Goal: Communication & Community: Answer question/provide support

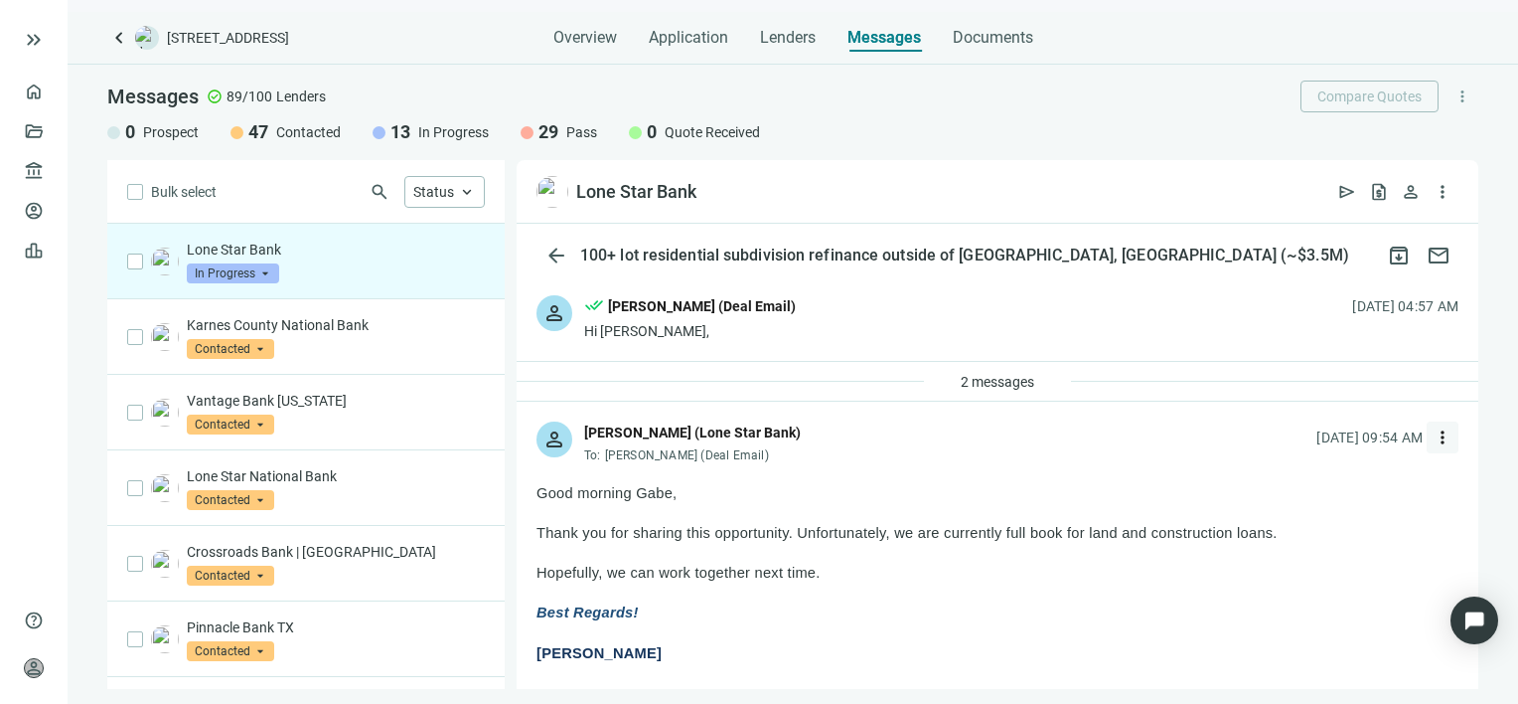
click at [1433, 439] on span "more_vert" at bounding box center [1443, 437] width 20 height 20
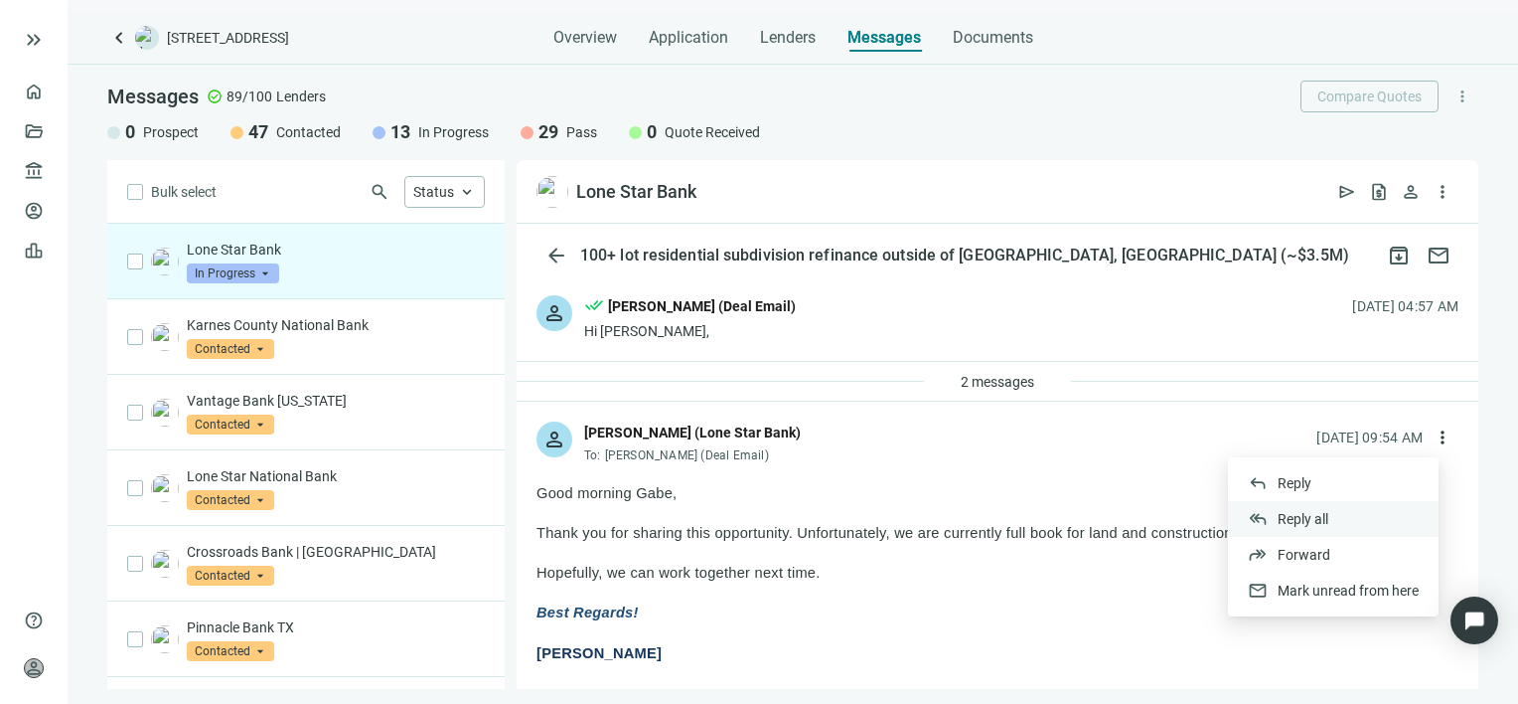
click at [1295, 514] on span "Reply all" at bounding box center [1303, 519] width 51 height 16
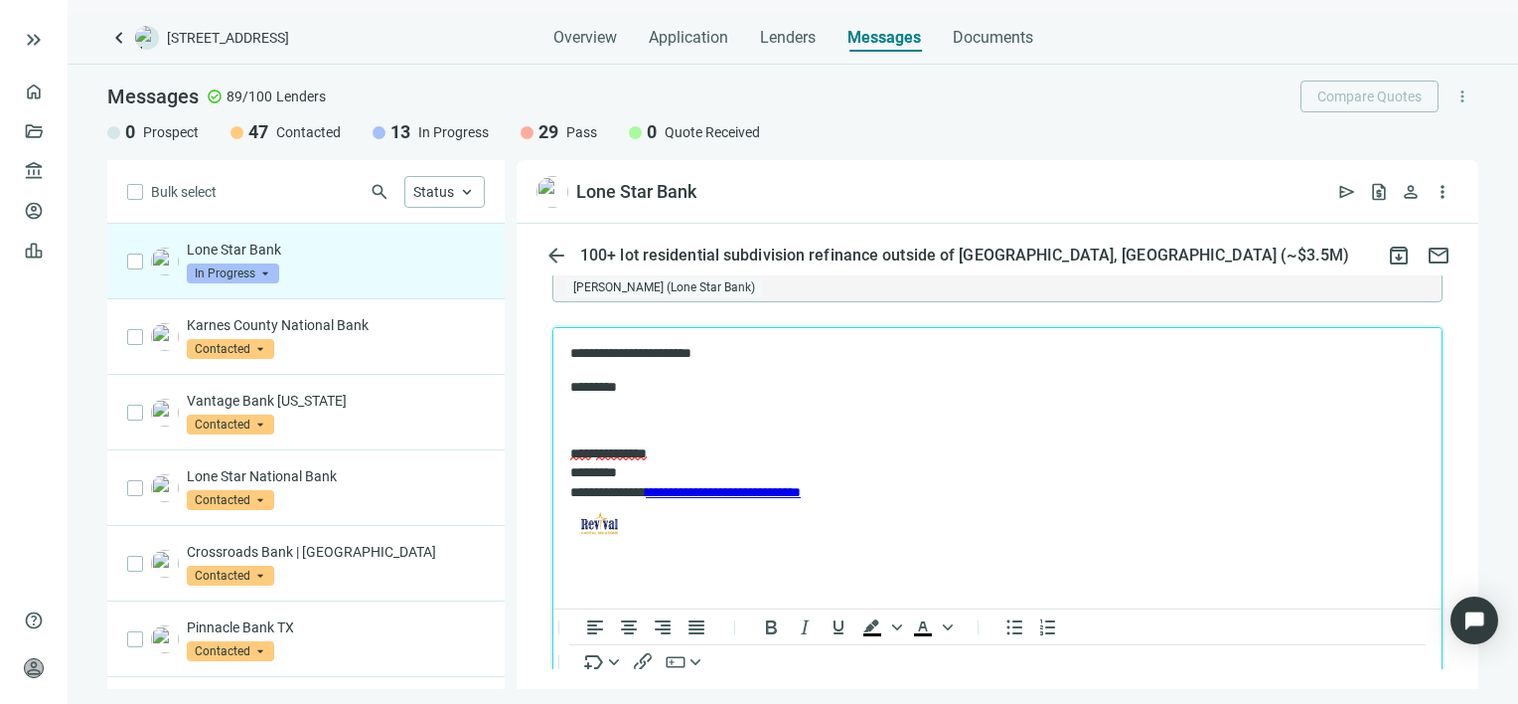
scroll to position [2126, 0]
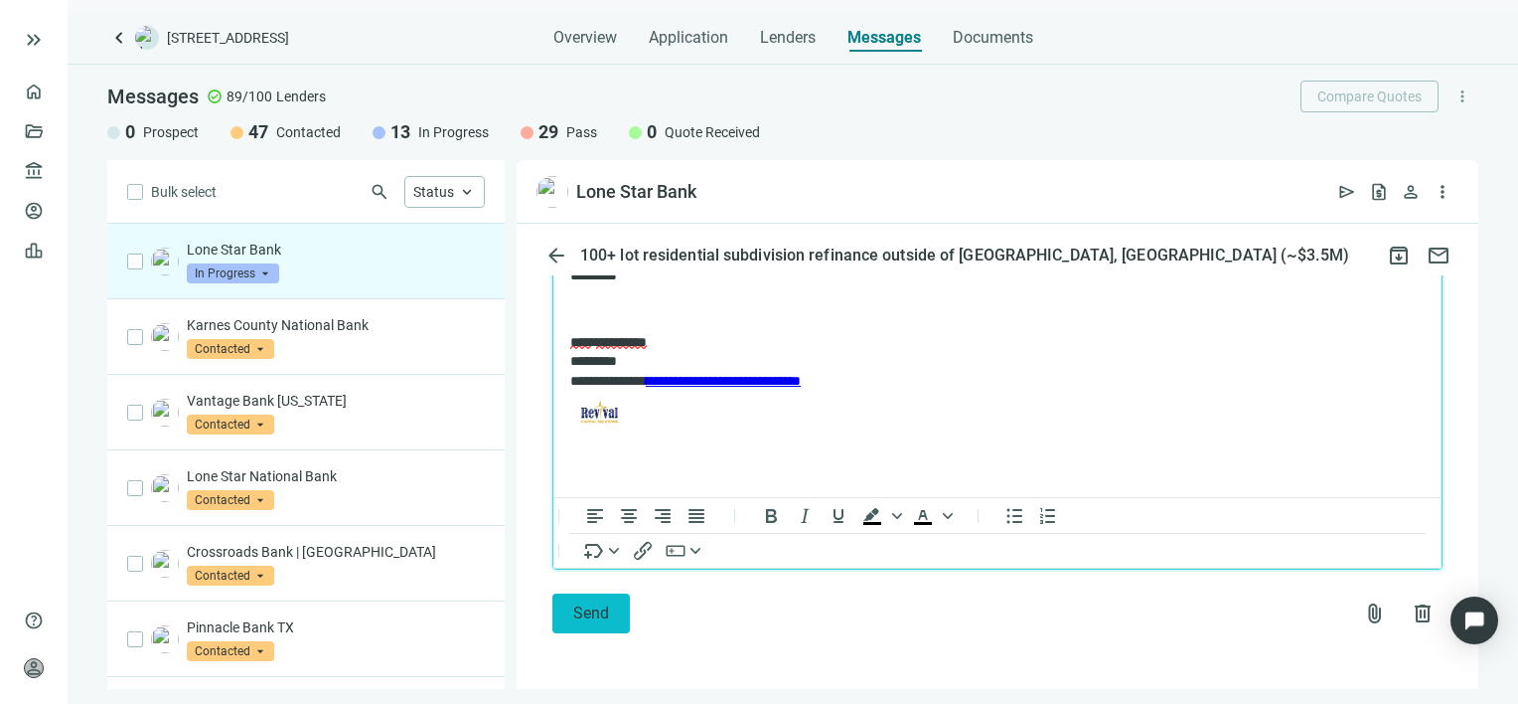
click at [593, 617] on span "Send" at bounding box center [591, 612] width 36 height 19
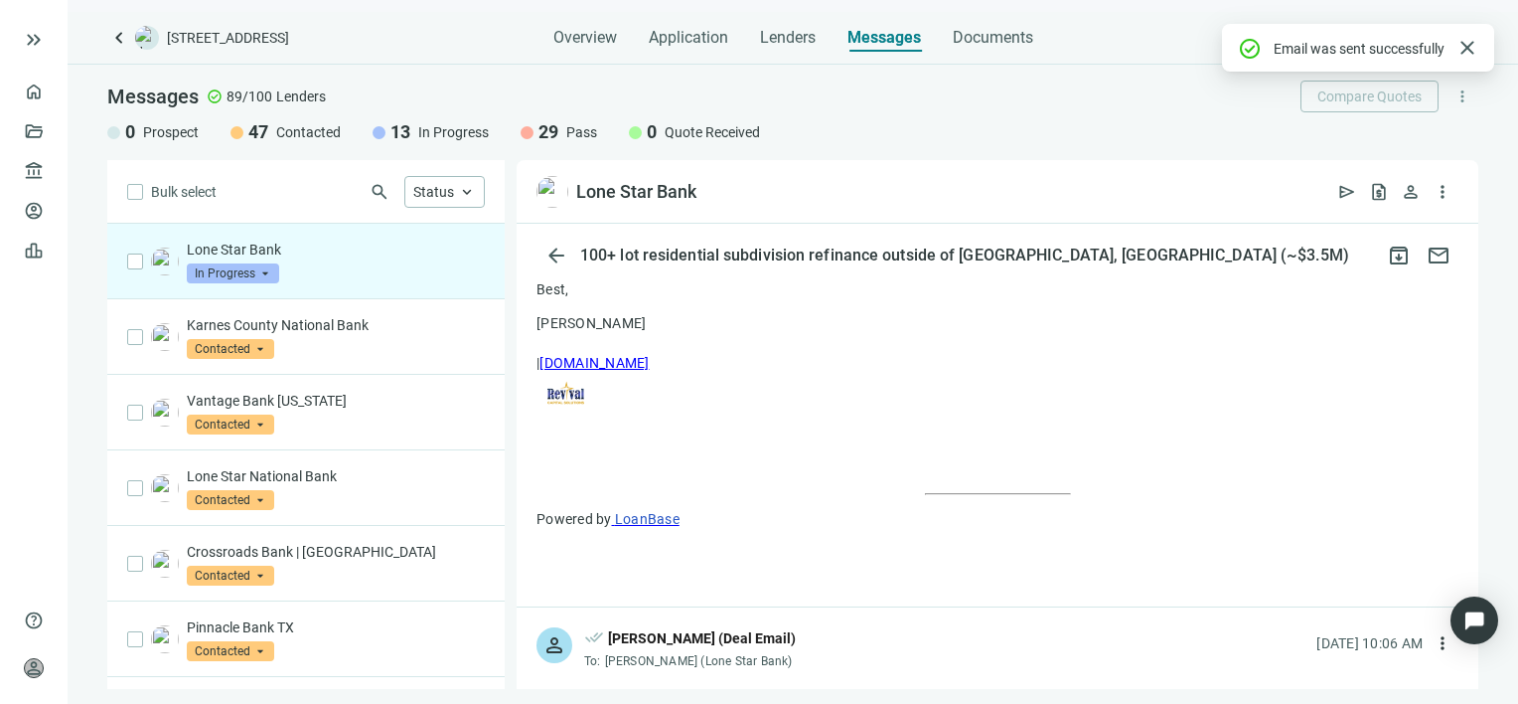
scroll to position [2095, 0]
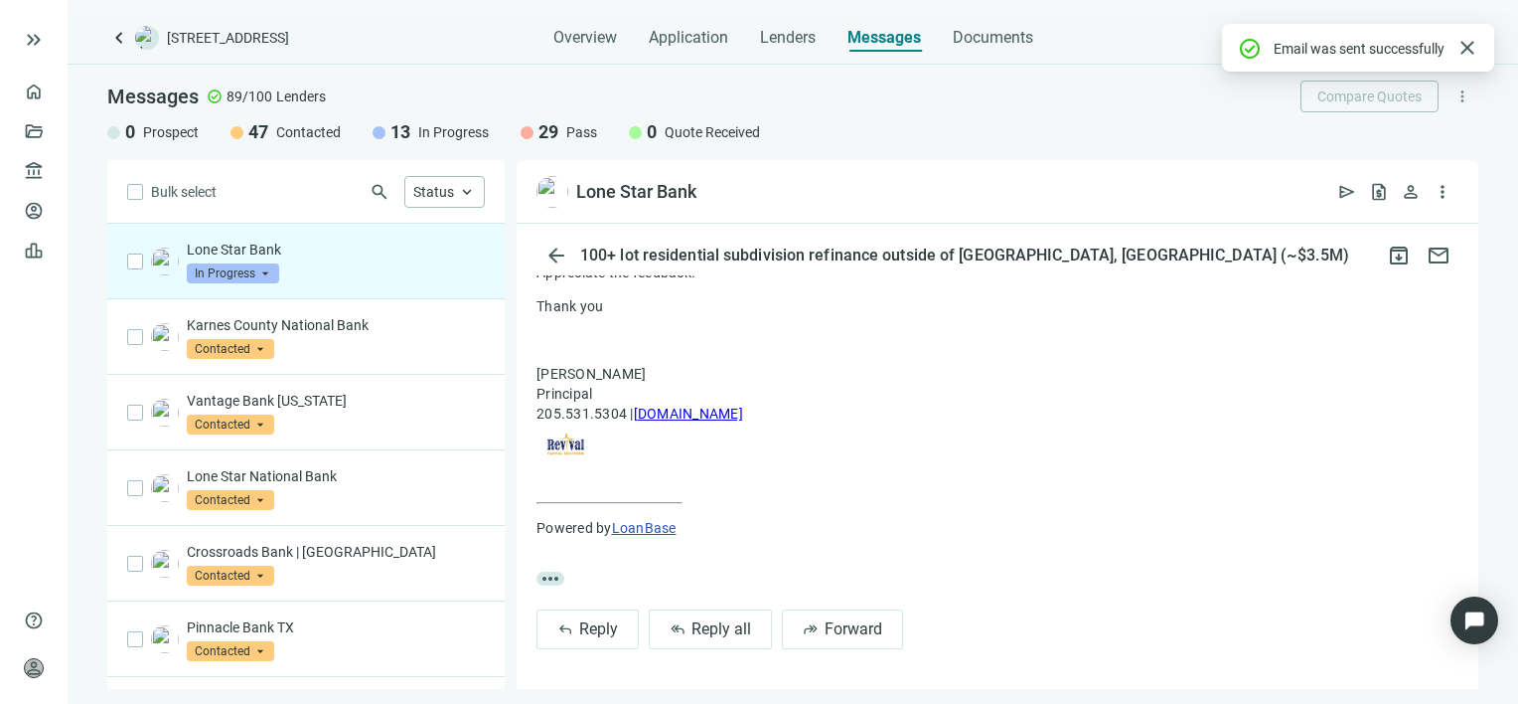
click at [262, 273] on span "In Progress" at bounding box center [233, 273] width 92 height 20
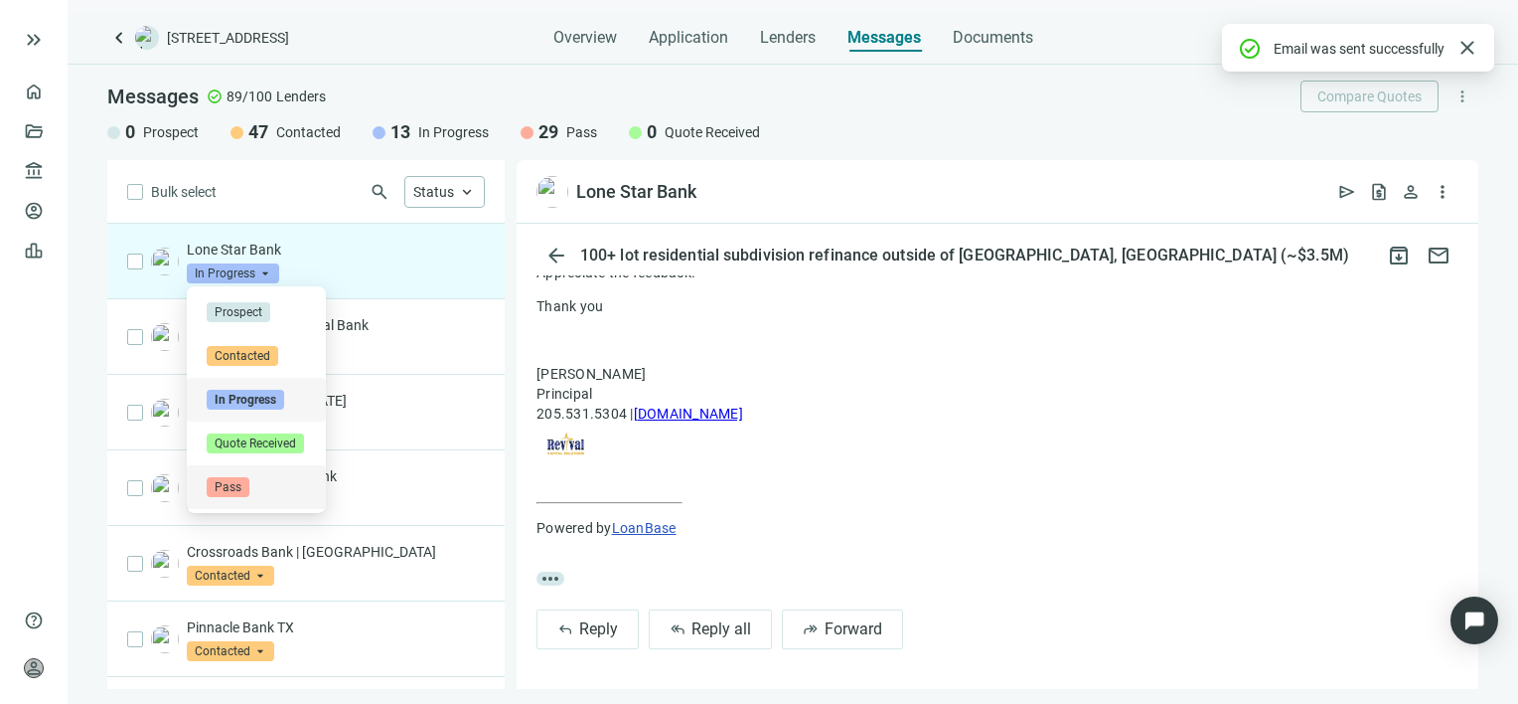
click at [233, 485] on span "Pass" at bounding box center [228, 487] width 43 height 20
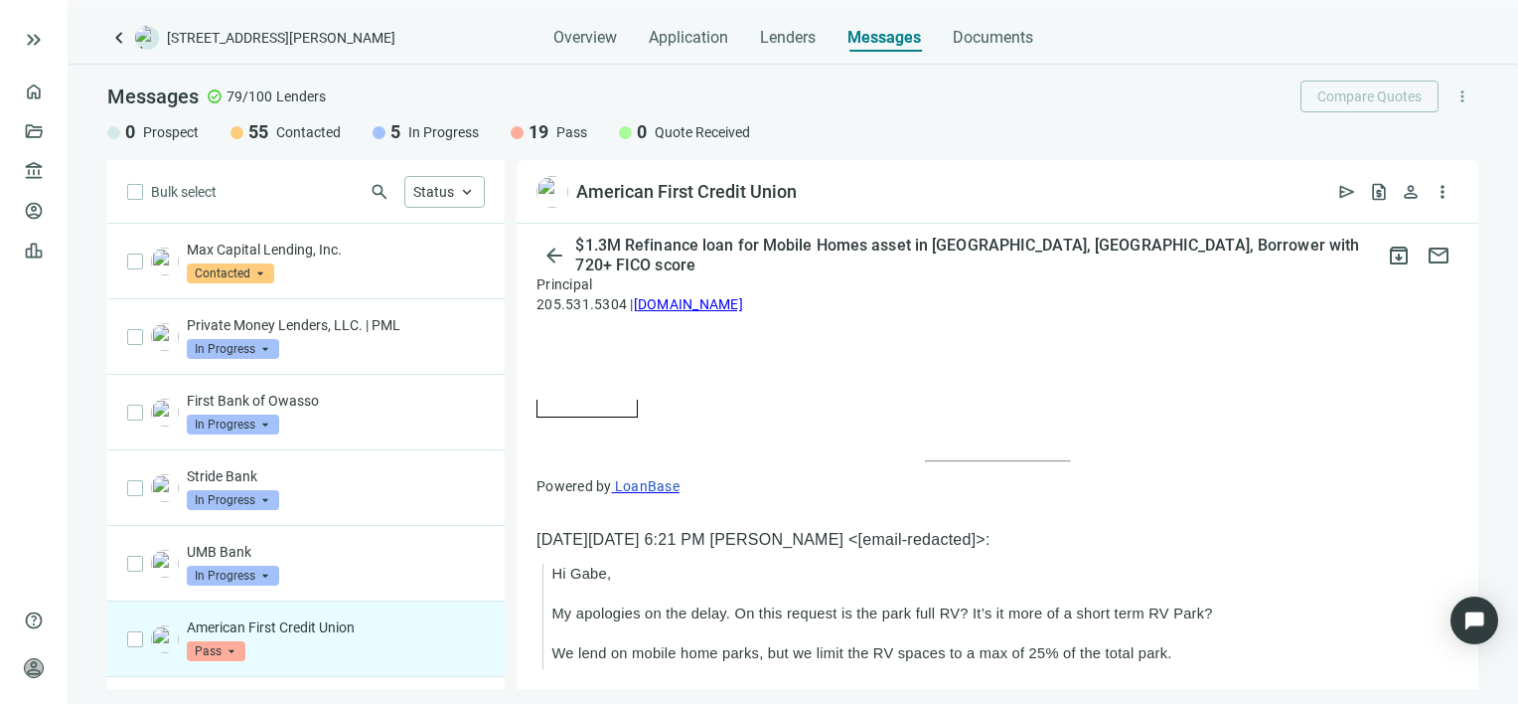
scroll to position [696, 0]
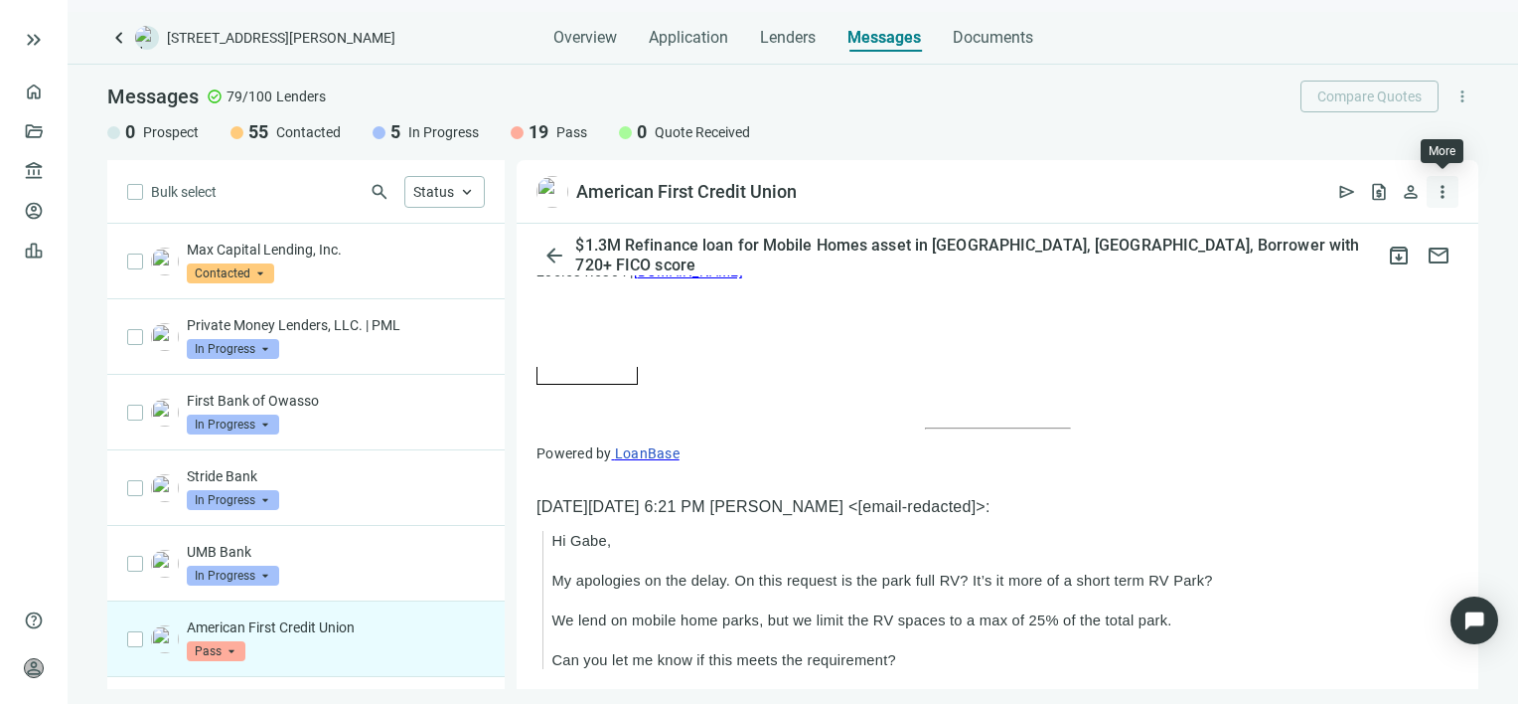
click at [1441, 190] on span "more_vert" at bounding box center [1443, 192] width 20 height 20
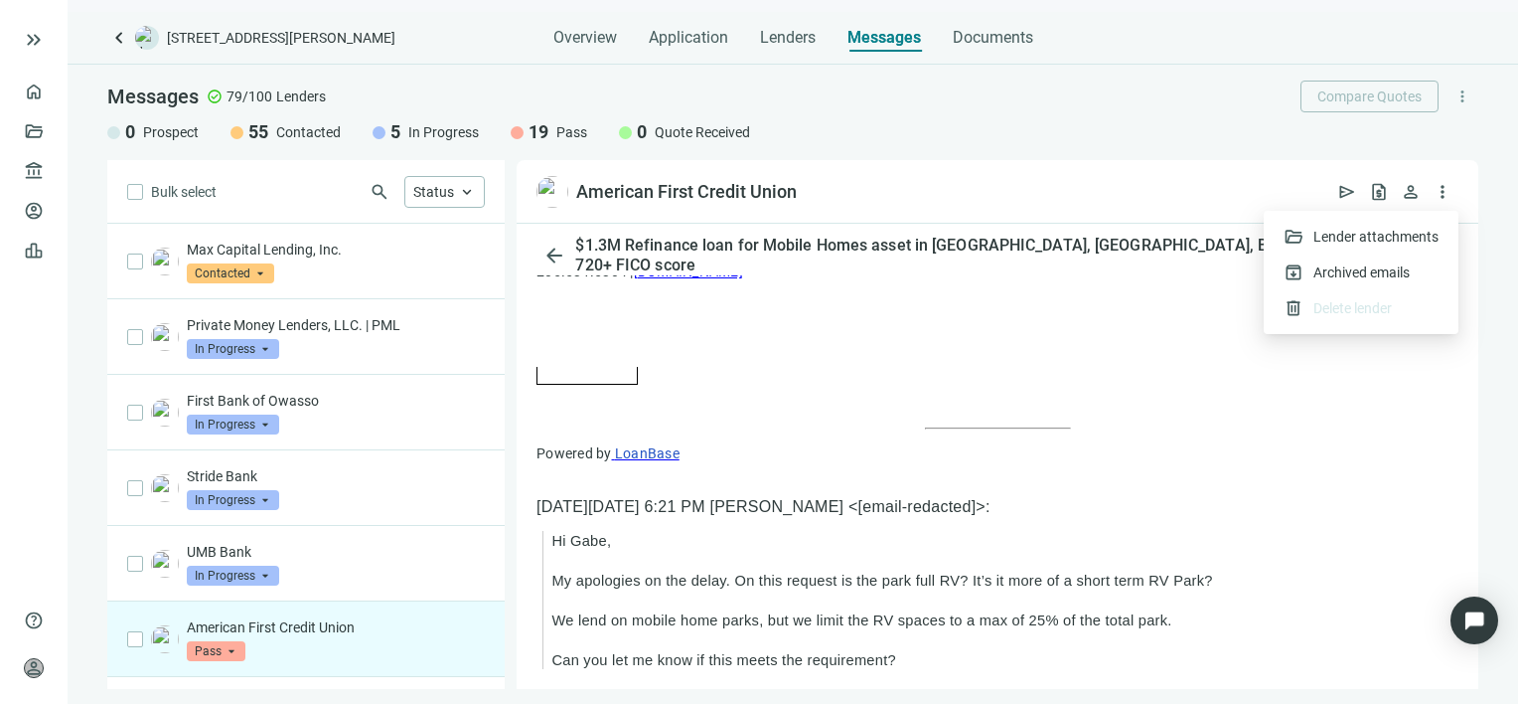
click at [1113, 364] on p "[PERSON_NAME] Principal 205.531.5304 | [DOMAIN_NAME]" at bounding box center [998, 304] width 922 height 164
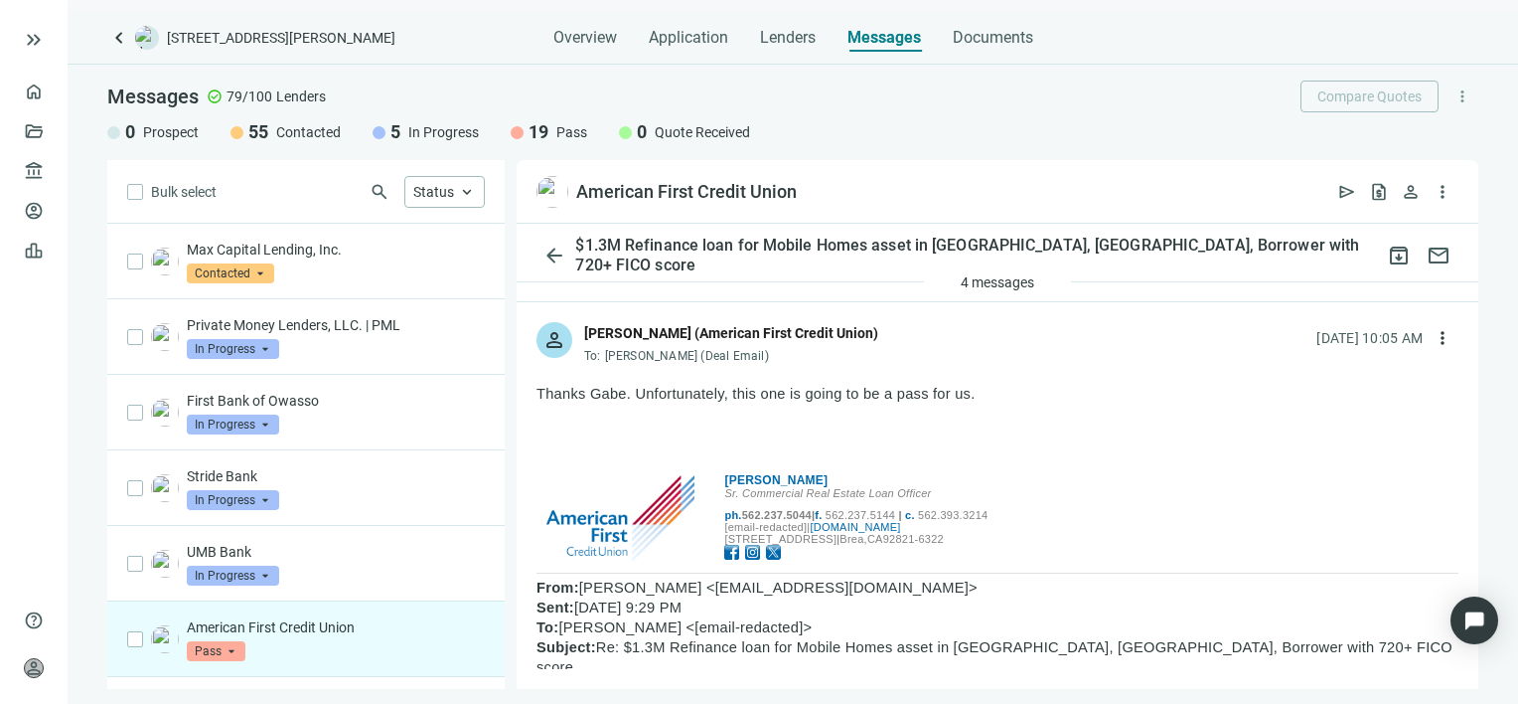
scroll to position [0, 0]
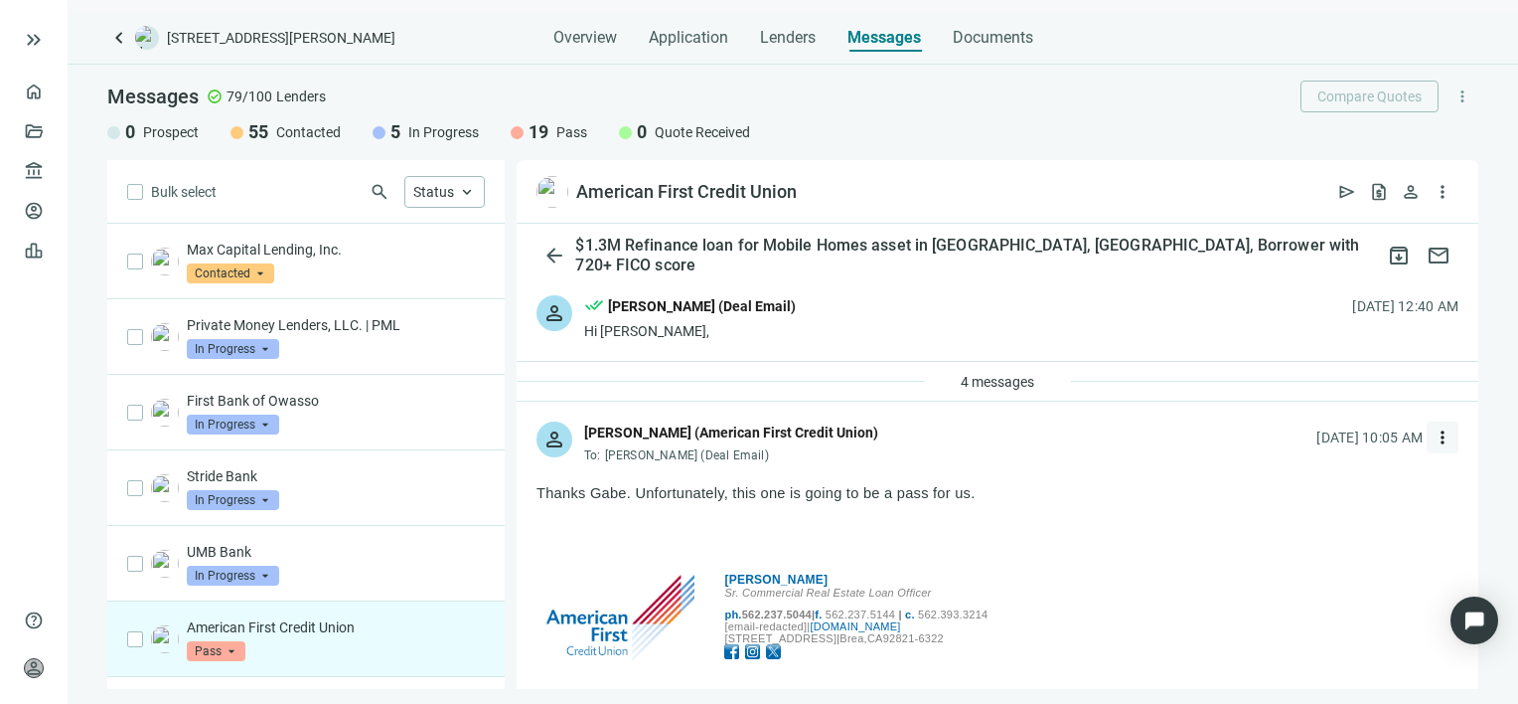
click at [1433, 433] on span "more_vert" at bounding box center [1443, 437] width 20 height 20
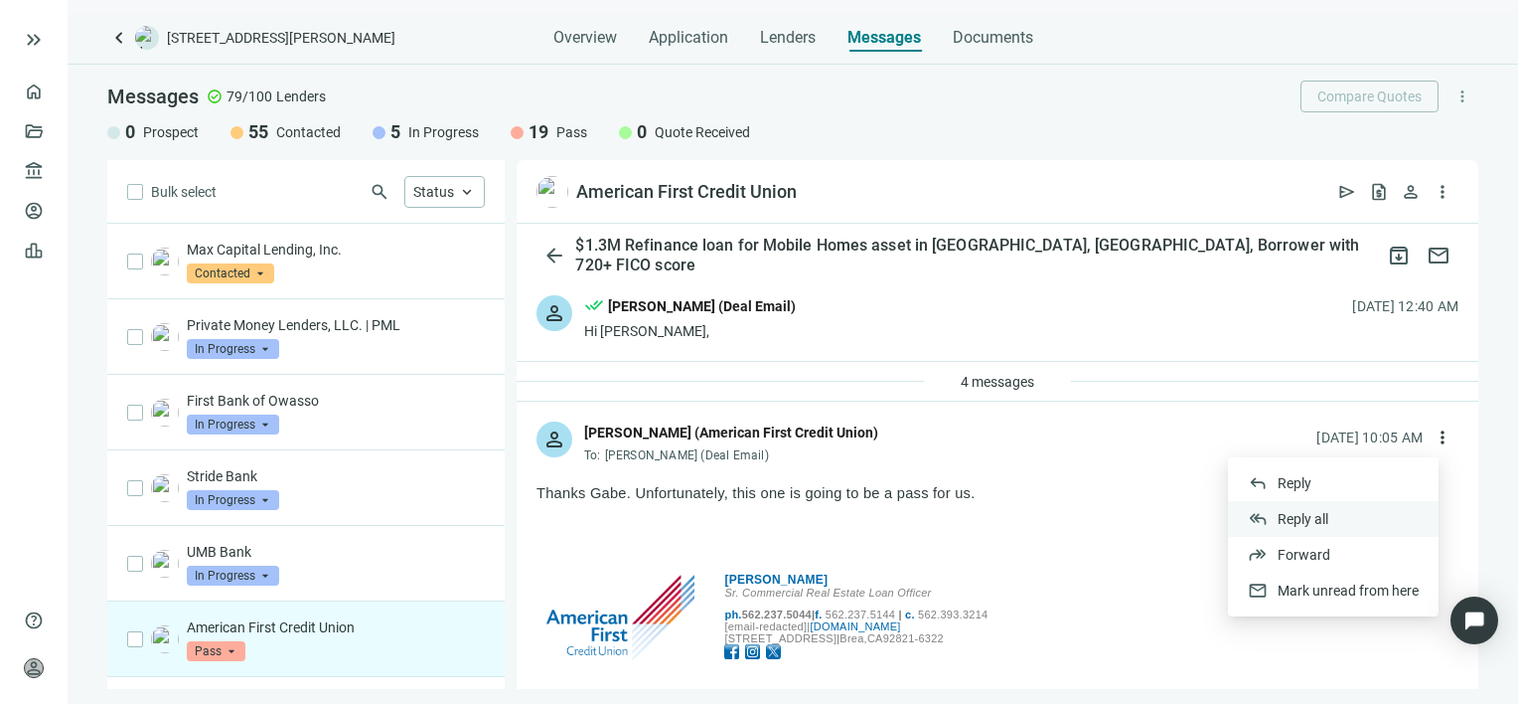
click at [1325, 520] on span "Reply all" at bounding box center [1303, 519] width 51 height 16
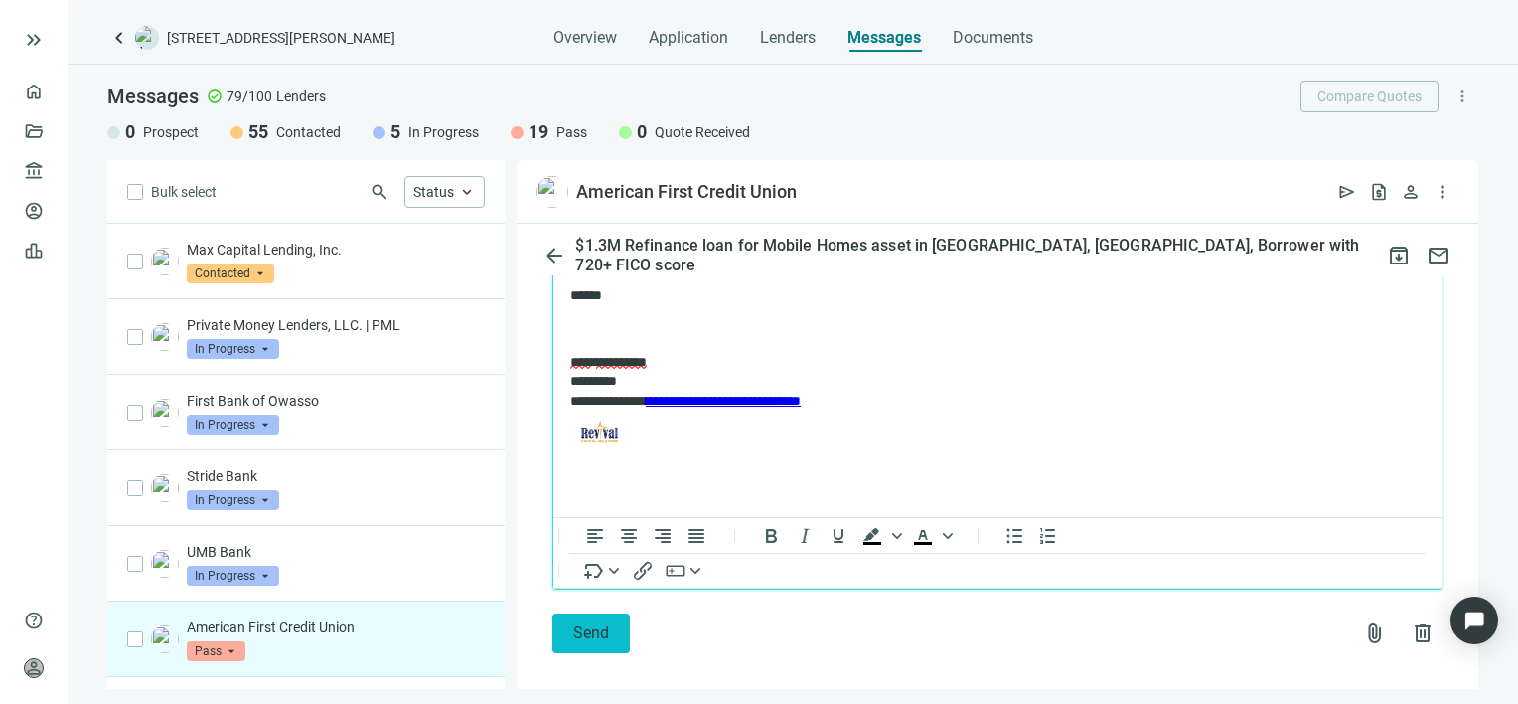
click at [591, 623] on span "Send" at bounding box center [591, 632] width 36 height 19
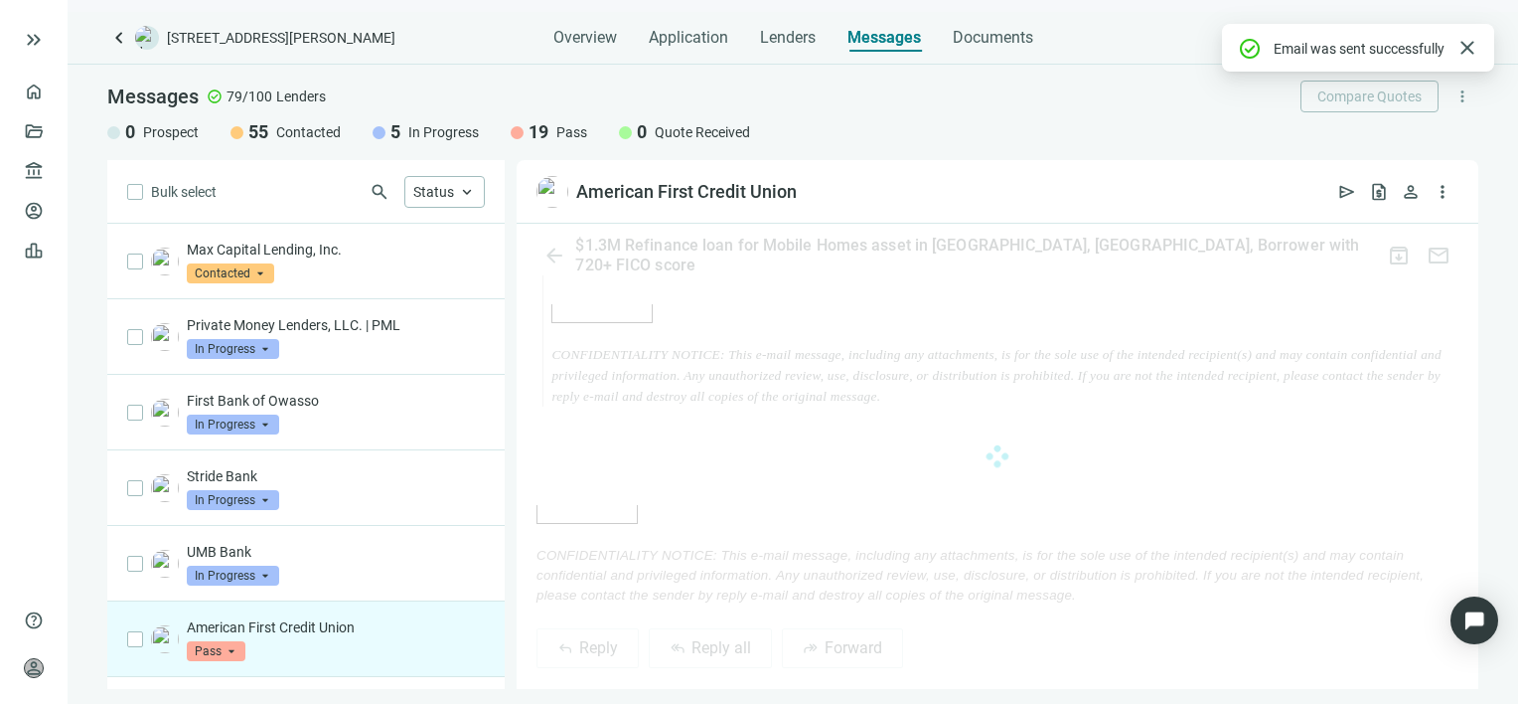
scroll to position [3396, 0]
